Goal: Information Seeking & Learning: Learn about a topic

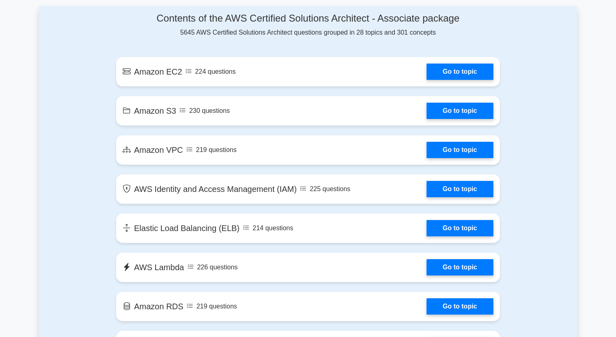
scroll to position [446, 0]
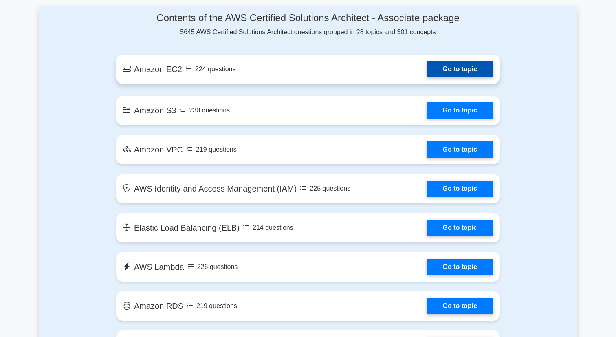
click at [458, 74] on link "Go to topic" at bounding box center [460, 69] width 67 height 16
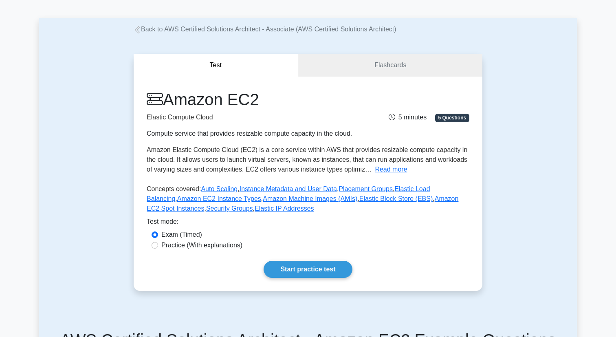
scroll to position [29, 0]
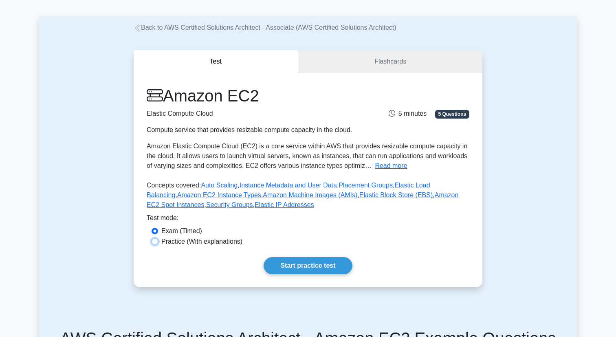
click at [157, 240] on input "Practice (With explanations)" at bounding box center [155, 241] width 7 height 7
radio input "true"
click at [313, 262] on link "Start practice test" at bounding box center [308, 265] width 88 height 17
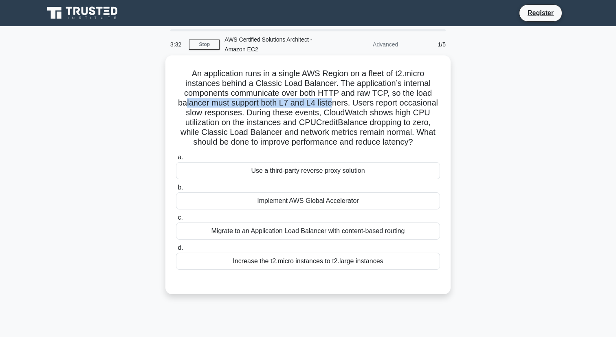
drag, startPoint x: 188, startPoint y: 103, endPoint x: 335, endPoint y: 99, distance: 147.2
click at [335, 99] on h5 "An application runs in a single AWS Region on a fleet of t2.micro instances beh…" at bounding box center [308, 107] width 266 height 79
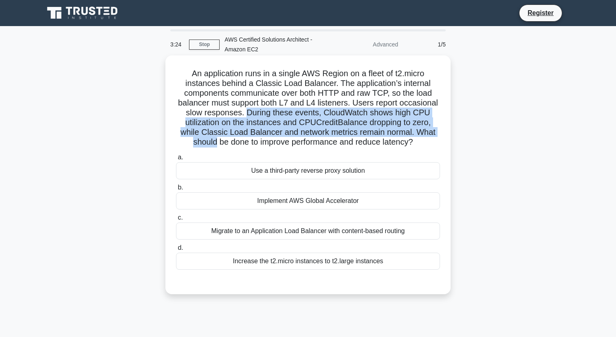
drag, startPoint x: 247, startPoint y: 115, endPoint x: 446, endPoint y: 130, distance: 199.5
click at [446, 130] on div "An application runs in a single AWS Region on a fleet of t2.micro instances beh…" at bounding box center [308, 175] width 279 height 232
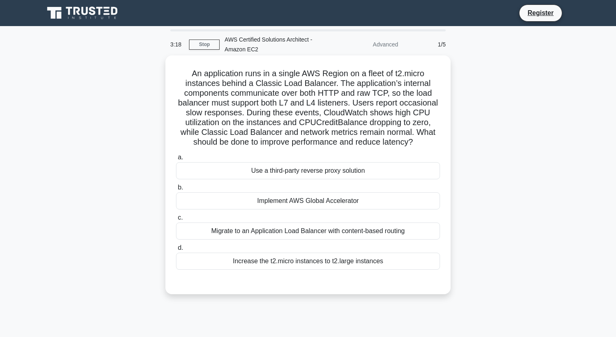
click at [369, 280] on div at bounding box center [308, 278] width 264 height 7
click at [372, 262] on div "Increase the t2.micro instances to t2.large instances" at bounding box center [308, 261] width 264 height 17
click at [176, 251] on input "d. Increase the t2.micro instances to t2.large instances" at bounding box center [176, 247] width 0 height 5
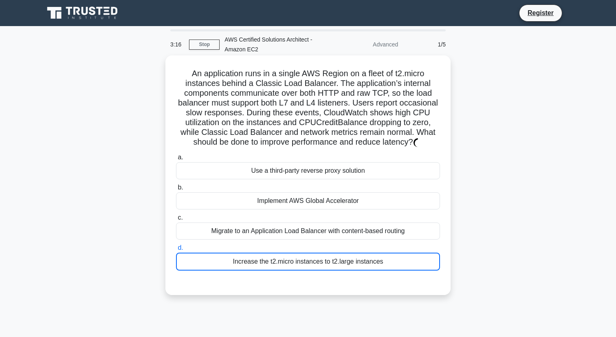
click at [372, 262] on div "Increase the t2.micro instances to t2.large instances" at bounding box center [308, 262] width 264 height 18
click at [176, 251] on input "d. Increase the t2.micro instances to t2.large instances" at bounding box center [176, 247] width 0 height 5
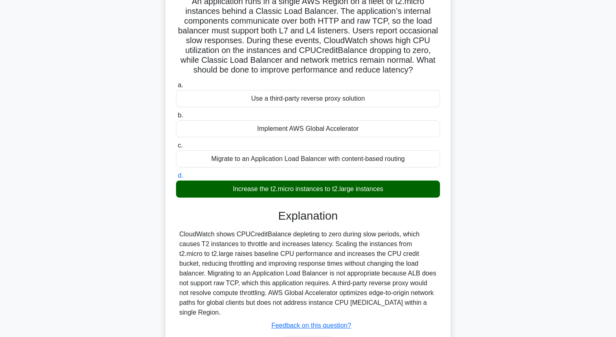
scroll to position [76, 0]
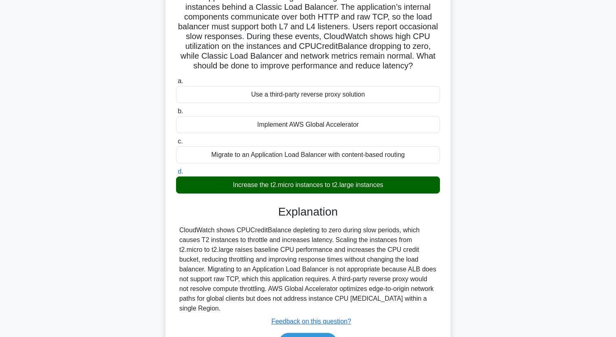
click at [302, 257] on div "CloudWatch shows CPUCreditBalance depleting to zero during slow periods, which …" at bounding box center [308, 269] width 258 height 88
click at [302, 230] on div "CloudWatch shows CPUCreditBalance depleting to zero during slow periods, which …" at bounding box center [308, 269] width 258 height 88
copy div "depleting"
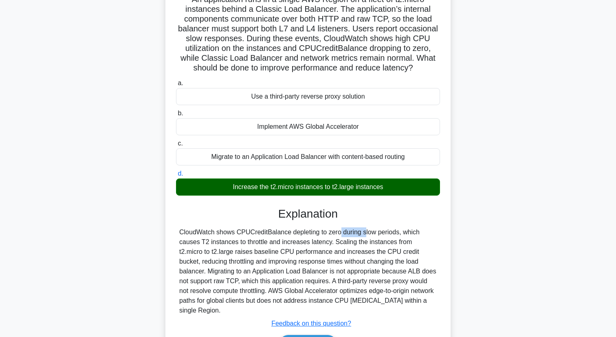
scroll to position [126, 0]
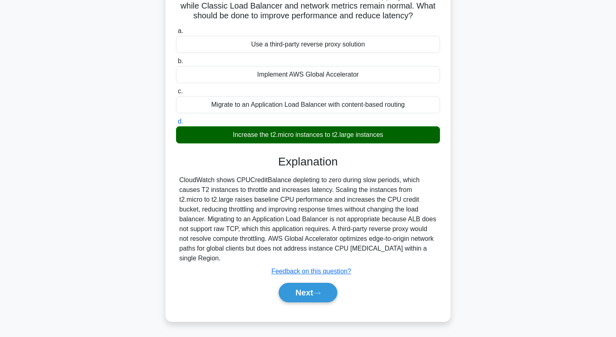
click at [210, 210] on div "CloudWatch shows CPUCreditBalance depleting to zero during slow periods, which …" at bounding box center [308, 219] width 258 height 88
copy div "throttling"
click at [302, 295] on button "Next" at bounding box center [308, 293] width 58 height 20
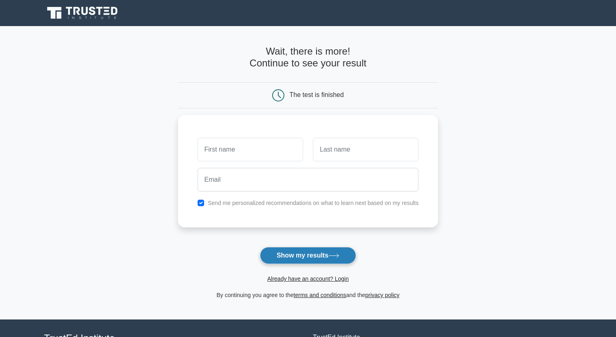
click at [333, 253] on button "Show my results" at bounding box center [308, 255] width 96 height 17
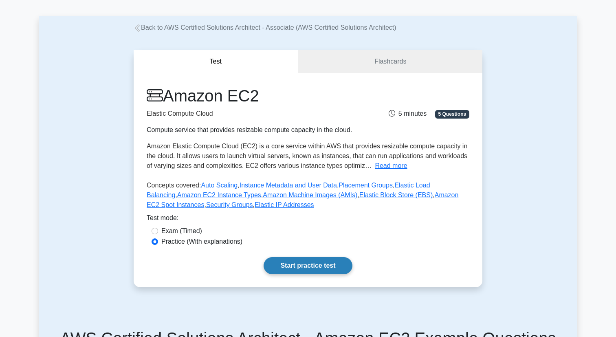
click at [311, 270] on link "Start practice test" at bounding box center [308, 265] width 88 height 17
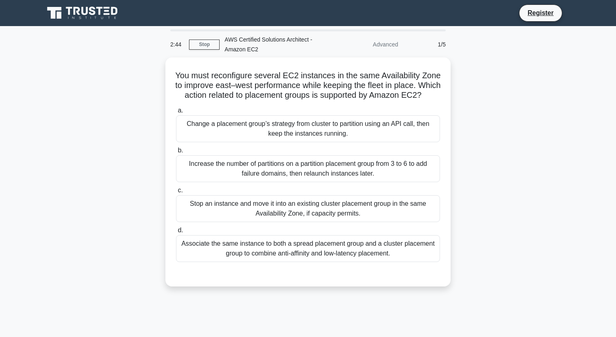
scroll to position [26, 0]
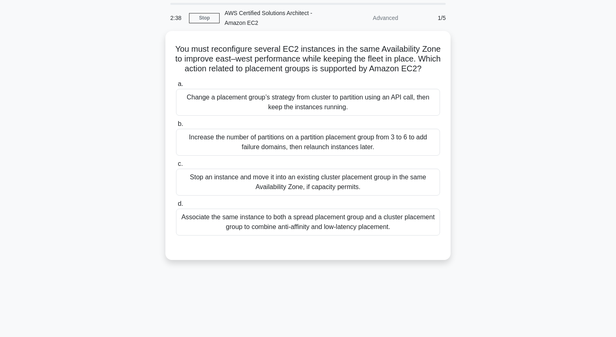
click at [117, 196] on div "You must reconfigure several EC2 instances in the same Availability Zone to imp…" at bounding box center [308, 150] width 538 height 239
click at [488, 181] on div "You must reconfigure several EC2 instances in the same Availability Zone to imp…" at bounding box center [308, 150] width 538 height 239
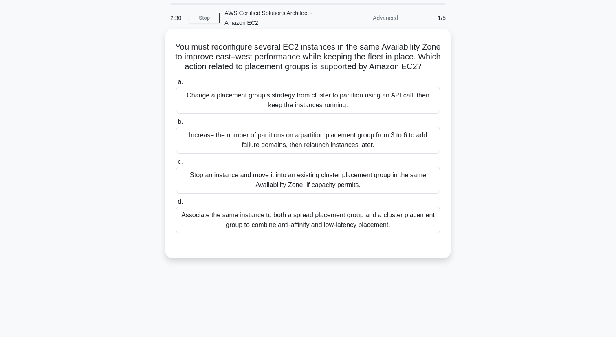
click at [367, 150] on div "Increase the number of partitions on a partition placement group from 3 to 6 to…" at bounding box center [308, 140] width 264 height 27
click at [176, 125] on input "b. Increase the number of partitions on a partition placement group from 3 to 6…" at bounding box center [176, 121] width 0 height 5
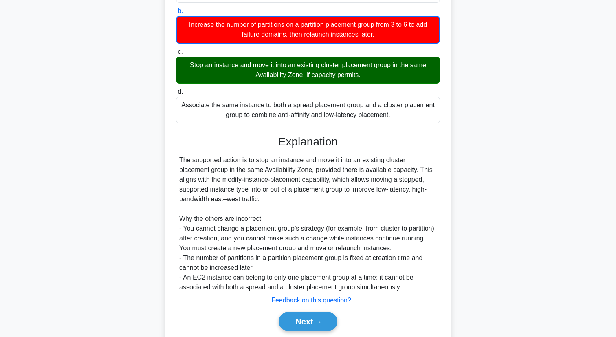
scroll to position [0, 0]
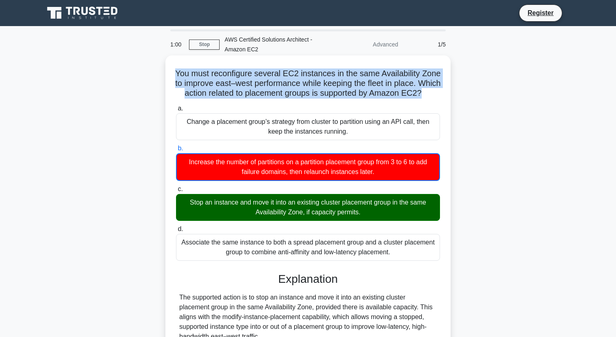
drag, startPoint x: 176, startPoint y: 73, endPoint x: 437, endPoint y: 94, distance: 261.3
click at [437, 94] on h5 "You must reconfigure several EC2 instances in the same Availability Zone to imp…" at bounding box center [308, 83] width 266 height 30
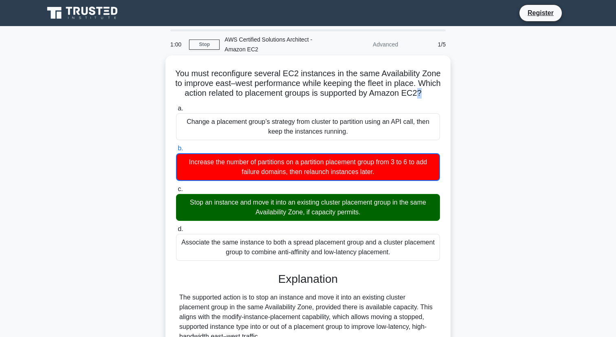
click at [437, 94] on h5 "You must reconfigure several EC2 instances in the same Availability Zone to imp…" at bounding box center [308, 83] width 266 height 30
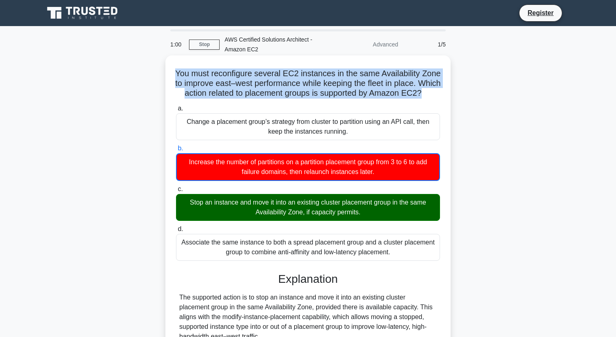
click at [437, 94] on h5 "You must reconfigure several EC2 instances in the same Availability Zone to imp…" at bounding box center [308, 83] width 266 height 30
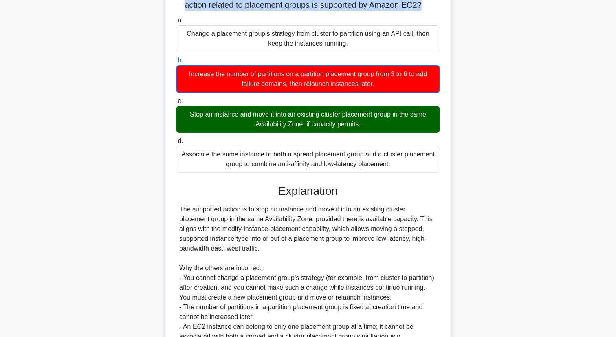
scroll to position [176, 0]
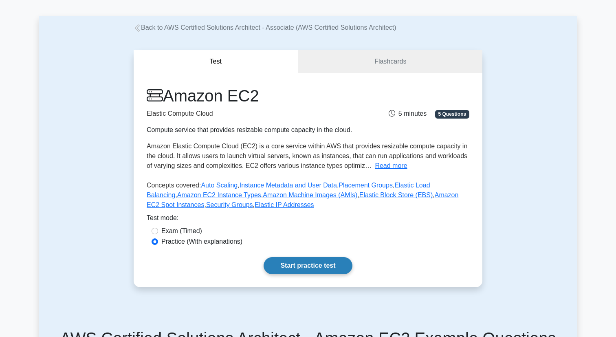
click at [285, 270] on link "Start practice test" at bounding box center [308, 265] width 88 height 17
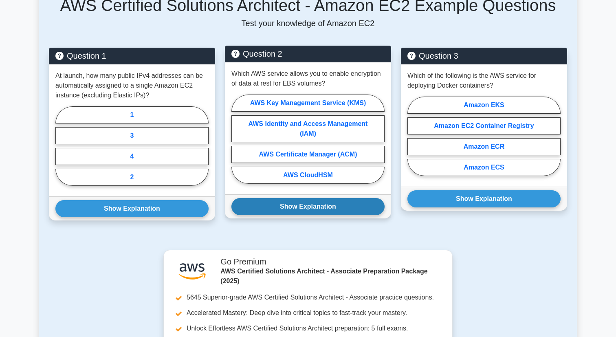
scroll to position [355, 0]
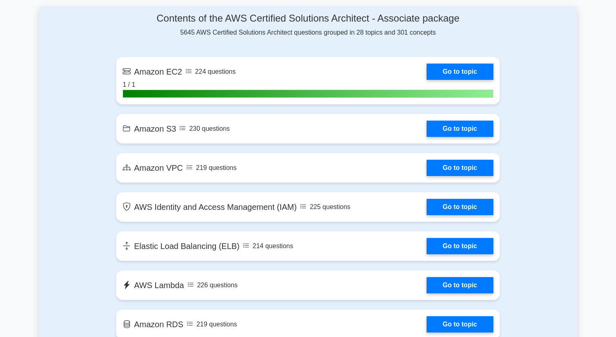
scroll to position [446, 0]
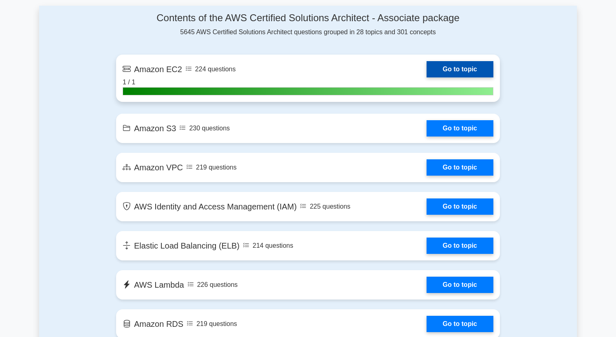
click at [459, 67] on link "Go to topic" at bounding box center [460, 69] width 67 height 16
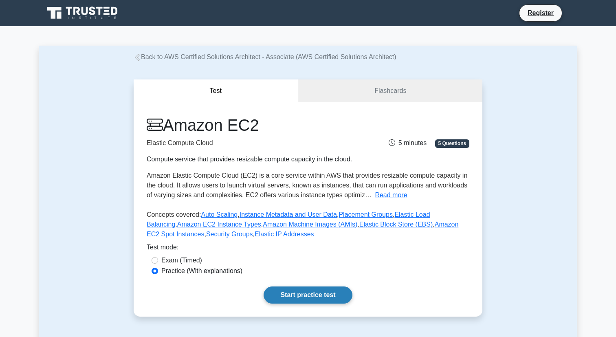
click at [298, 294] on link "Start practice test" at bounding box center [308, 295] width 88 height 17
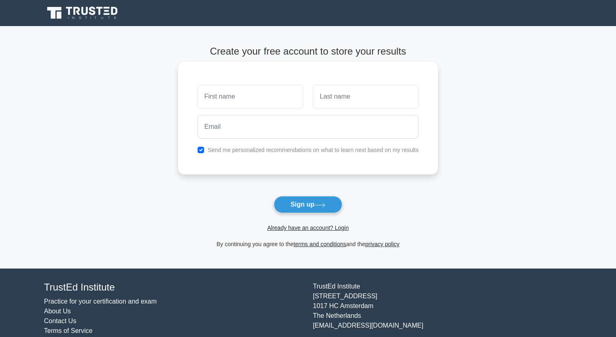
click at [238, 95] on input "text" at bounding box center [251, 97] width 106 height 24
type input "marius"
click at [328, 107] on input "text" at bounding box center [366, 97] width 106 height 24
type input "duica"
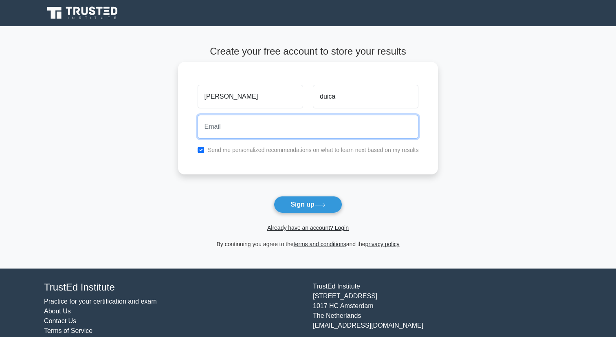
click at [313, 128] on input "email" at bounding box center [308, 127] width 221 height 24
click at [306, 121] on input "marius.duica@stsnet.ro" at bounding box center [308, 127] width 221 height 24
type input "maduicag@gmail.com"
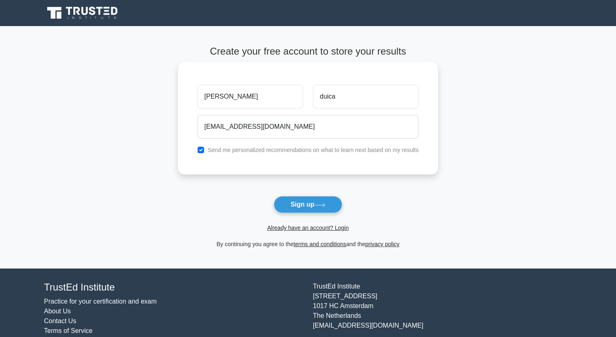
click at [205, 151] on div "Send me personalized recommendations on what to learn next based on my results" at bounding box center [308, 150] width 231 height 10
click at [200, 150] on input "checkbox" at bounding box center [201, 150] width 7 height 7
checkbox input "false"
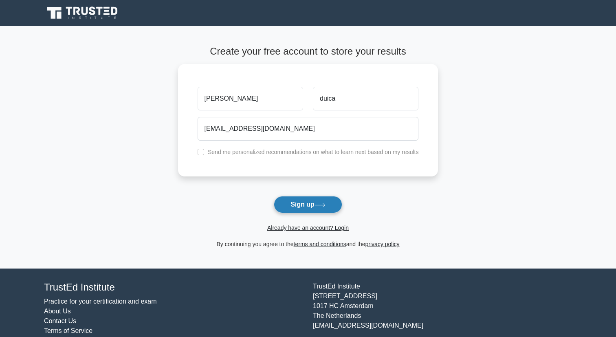
click at [297, 203] on button "Sign up" at bounding box center [308, 204] width 68 height 17
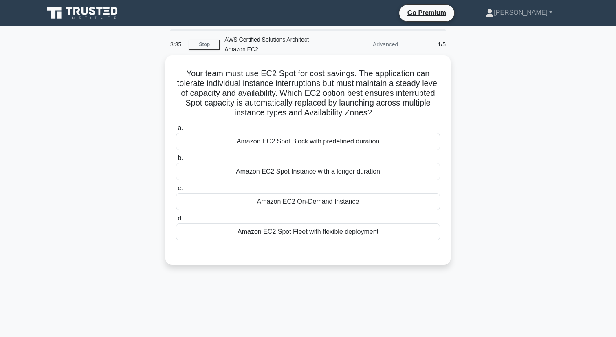
click at [362, 176] on div "Amazon EC2 Spot Instance with a longer duration" at bounding box center [308, 171] width 264 height 17
click at [176, 161] on input "b. Amazon EC2 Spot Instance with a longer duration" at bounding box center [176, 158] width 0 height 5
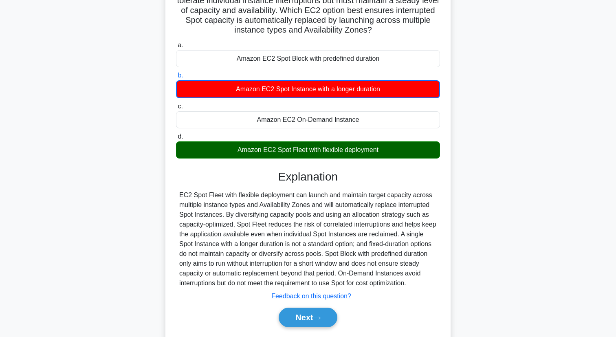
scroll to position [108, 0]
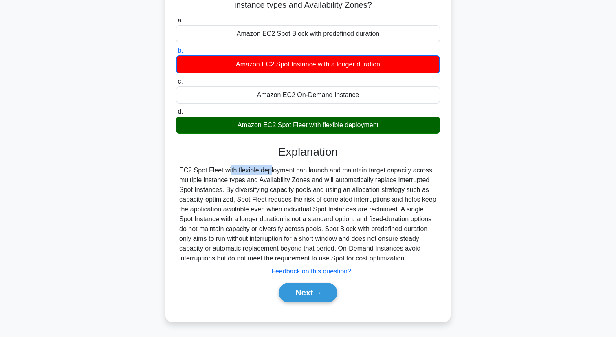
drag, startPoint x: 175, startPoint y: 170, endPoint x: 223, endPoint y: 170, distance: 48.1
click at [224, 170] on div "a. Amazon EC2 Spot Block with predefined duration b. Amazon EC2 Spot Instance w…" at bounding box center [308, 163] width 266 height 298
copy div "EC2 Spot Fleet"
click at [313, 295] on button "Next" at bounding box center [308, 293] width 58 height 20
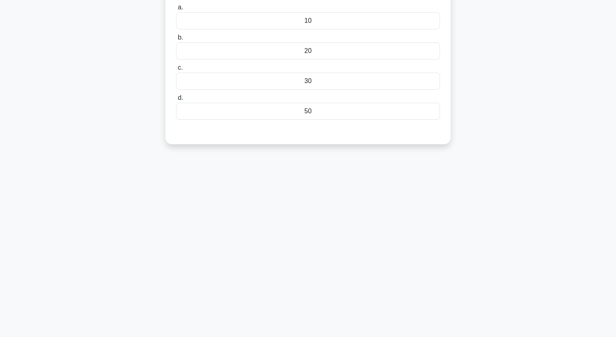
scroll to position [0, 0]
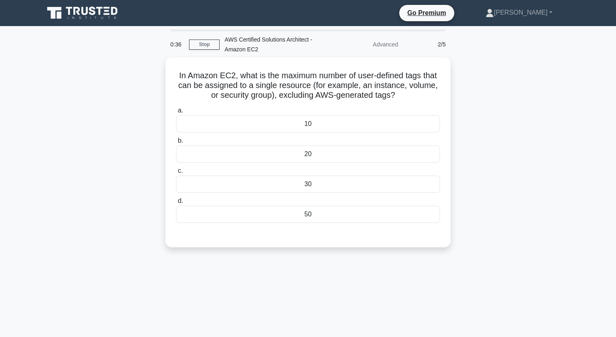
drag, startPoint x: 407, startPoint y: 92, endPoint x: 156, endPoint y: 73, distance: 252.2
click at [156, 73] on div "In Amazon EC2, what is the maximum number of user-defined tags that can be assi…" at bounding box center [308, 157] width 538 height 200
copy h5 "In Amazon EC2, what is the maximum number of user-defined tags that can be assi…"
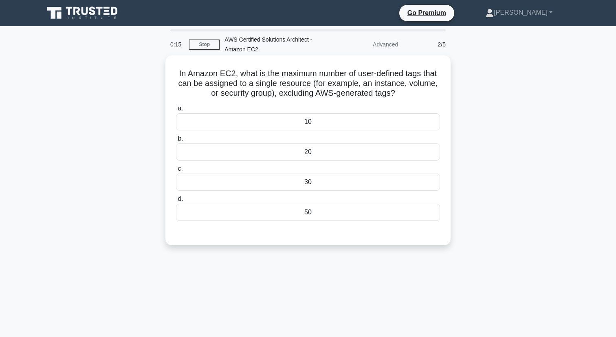
click at [338, 212] on div "50" at bounding box center [308, 212] width 264 height 17
click at [176, 202] on input "d. 50" at bounding box center [176, 198] width 0 height 5
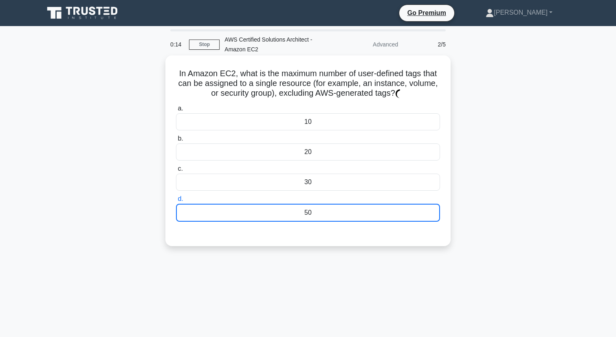
click at [338, 212] on div "50" at bounding box center [308, 213] width 264 height 18
click at [176, 202] on input "d. 50" at bounding box center [176, 198] width 0 height 5
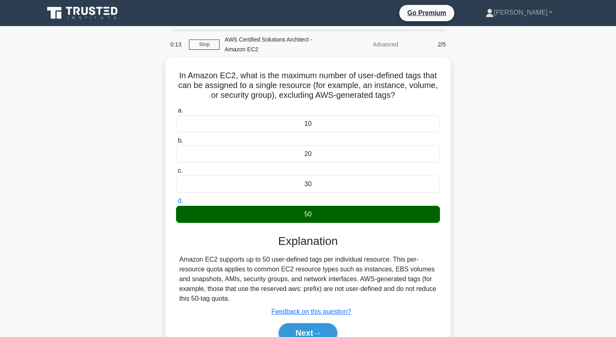
click at [139, 268] on div "In Amazon EC2, what is the maximum number of user-defined tags that can be assi…" at bounding box center [308, 214] width 538 height 314
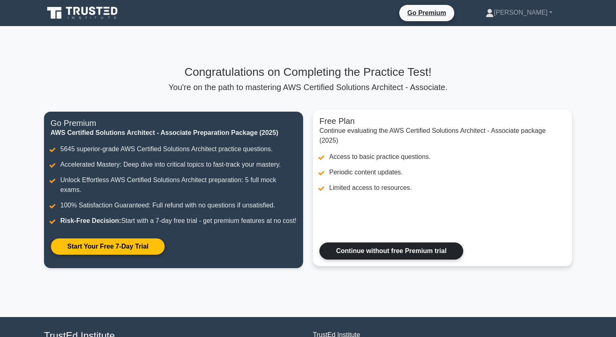
click at [386, 260] on link "Continue without free Premium trial" at bounding box center [392, 251] width 144 height 17
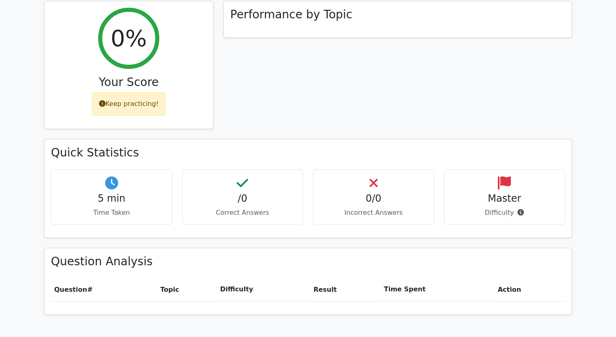
scroll to position [395, 0]
